Goal: Task Accomplishment & Management: Use online tool/utility

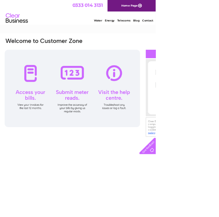
type input "djjohnston246@yahoo.co.uk"
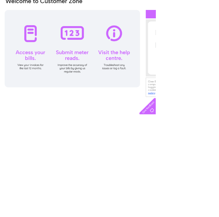
scroll to position [26, 0]
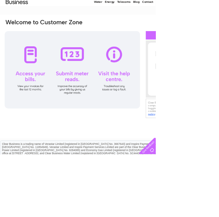
checkbox input "false"
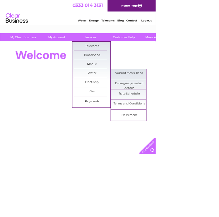
click at [189, 106] on link "Submit Meter Read" at bounding box center [181, 103] width 51 height 12
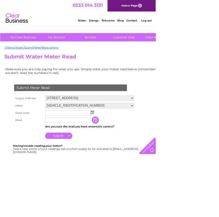
click at [126, 163] on input "text" at bounding box center [96, 159] width 64 height 7
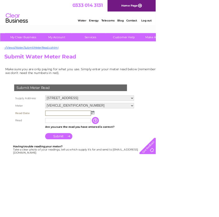
click at [129, 161] on img at bounding box center [130, 158] width 5 height 5
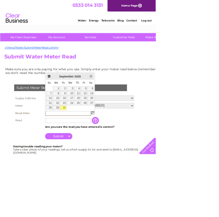
click at [93, 152] on link "30" at bounding box center [89, 152] width 9 height 6
type input "2025/09/30"
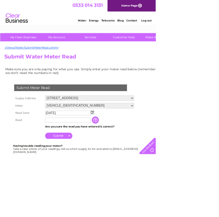
click at [119, 172] on input "text" at bounding box center [96, 169] width 64 height 7
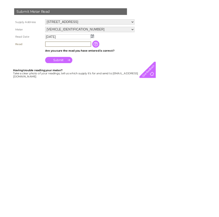
click at [133, 165] on input "button" at bounding box center [135, 170] width 11 height 10
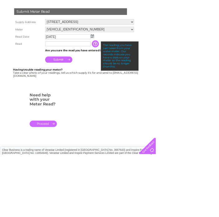
click at [96, 64] on input "text" at bounding box center [96, 61] width 64 height 7
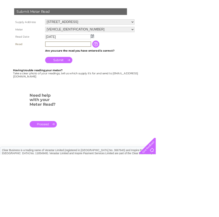
scroll to position [107, 0]
type input "8888"
click at [89, 88] on input "Submit" at bounding box center [83, 84] width 38 height 9
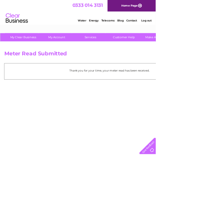
click at [212, 29] on link "Log out" at bounding box center [206, 28] width 15 height 5
